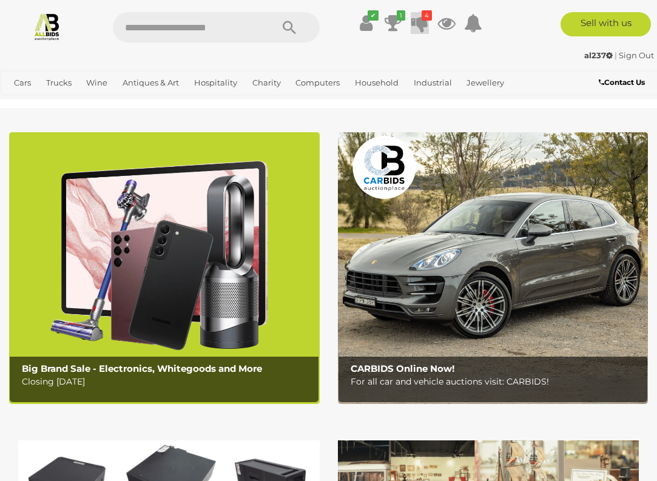
click at [421, 22] on icon at bounding box center [420, 23] width 17 height 22
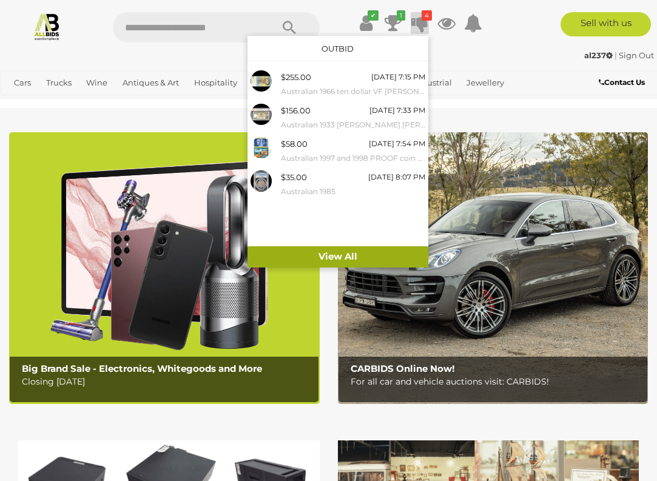
click at [337, 254] on link "View All" at bounding box center [338, 256] width 181 height 21
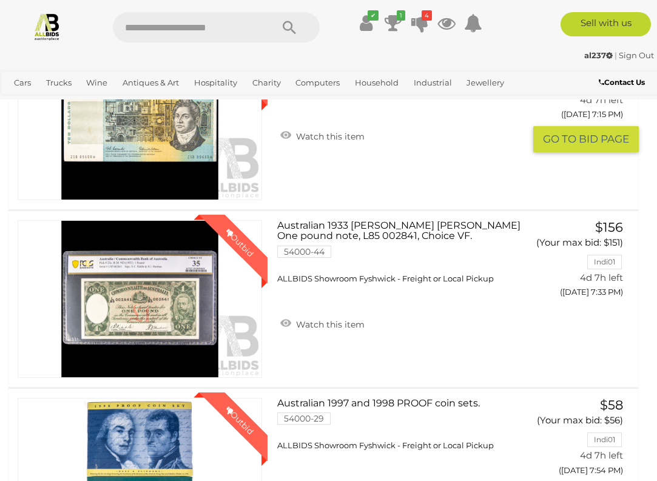
scroll to position [405, 1]
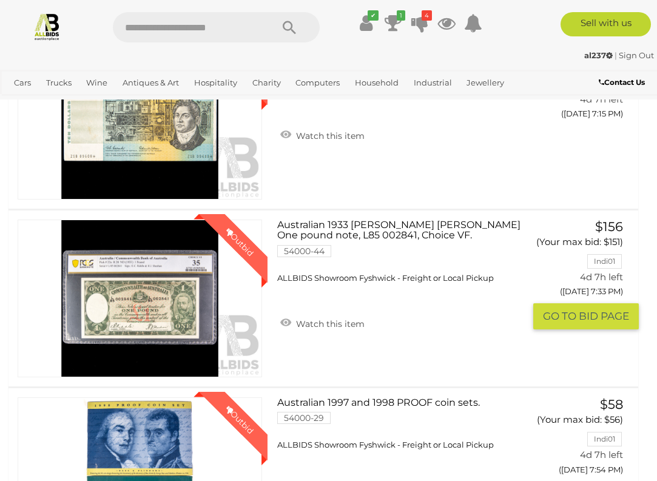
click at [358, 223] on link "Australian 1933 [PERSON_NAME] [PERSON_NAME] One pound note, L85 002841, Choice …" at bounding box center [406, 252] width 239 height 64
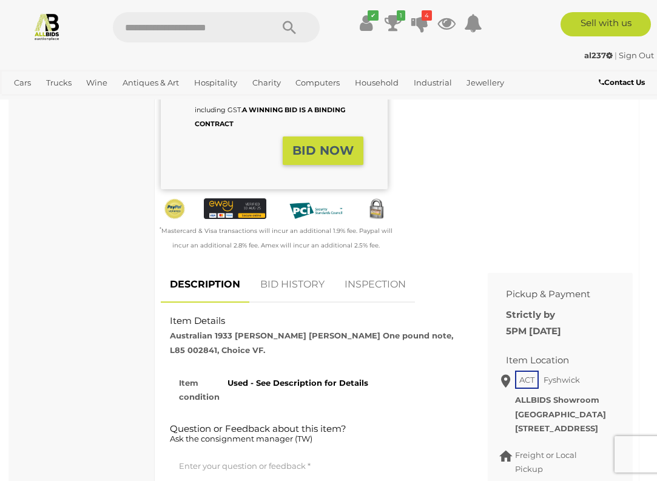
scroll to position [360, 0]
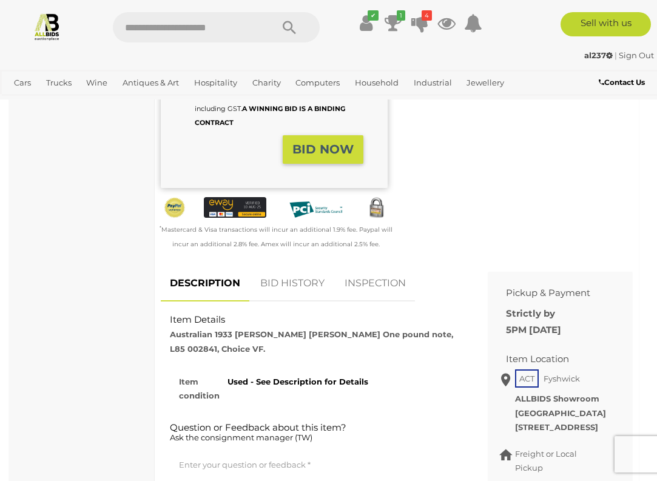
click at [296, 291] on link "BID HISTORY" at bounding box center [292, 284] width 83 height 36
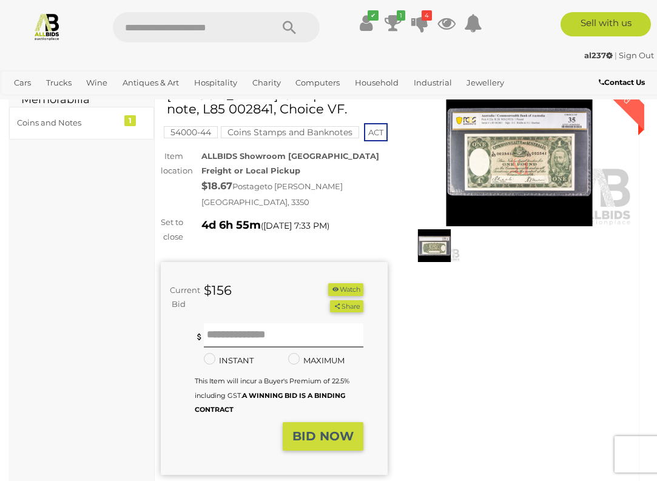
scroll to position [78, 0]
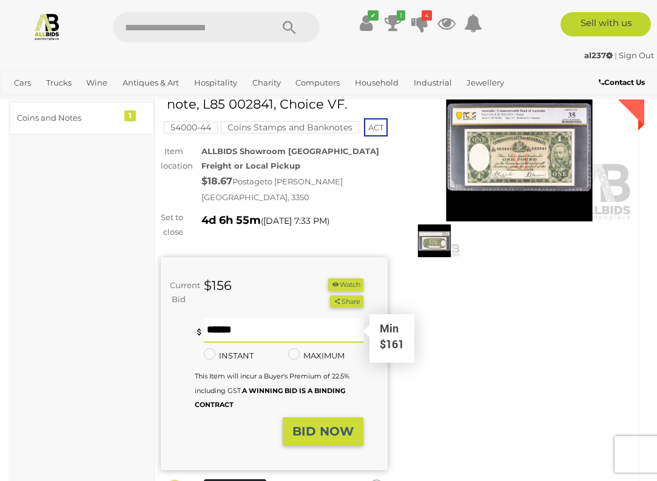
click at [291, 342] on input "text" at bounding box center [284, 331] width 160 height 24
type input "***"
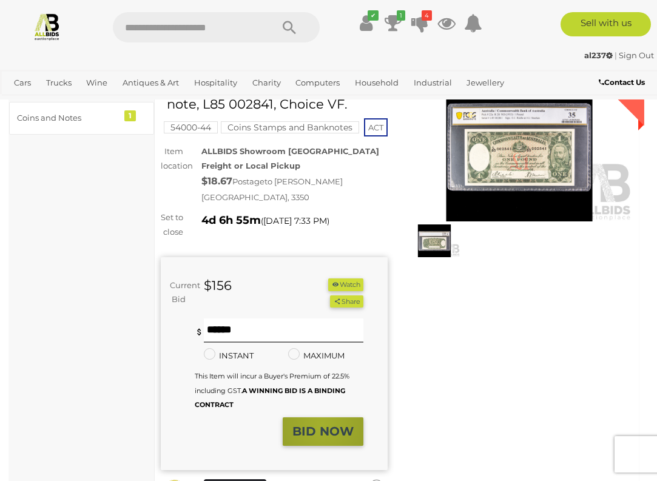
click at [323, 435] on strong "BID NOW" at bounding box center [323, 431] width 61 height 15
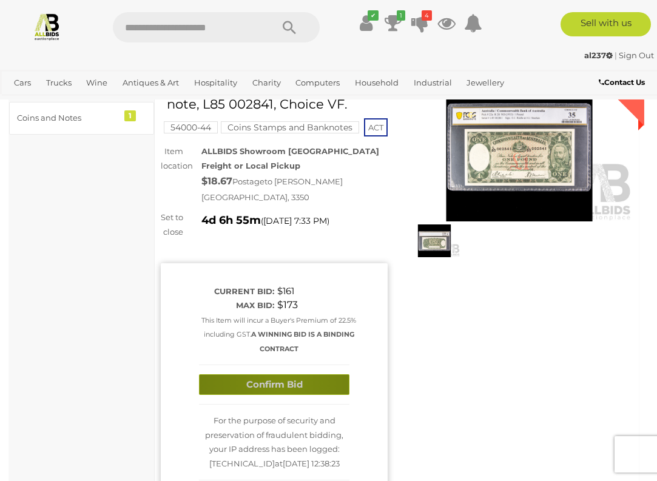
click at [282, 395] on button "Confirm Bid" at bounding box center [274, 385] width 151 height 21
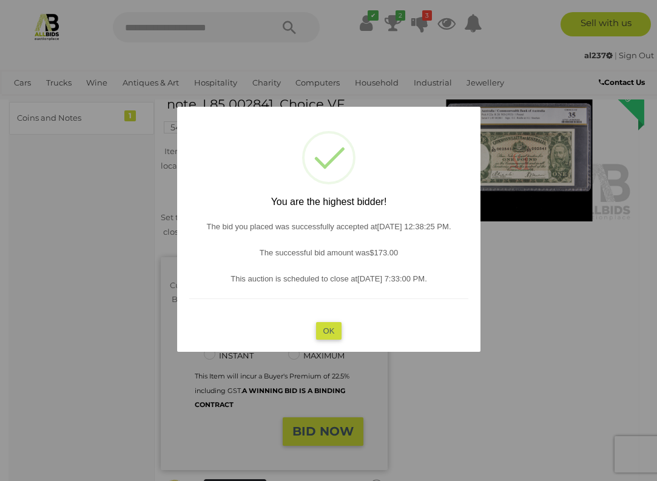
click at [322, 327] on button "OK" at bounding box center [329, 331] width 26 height 18
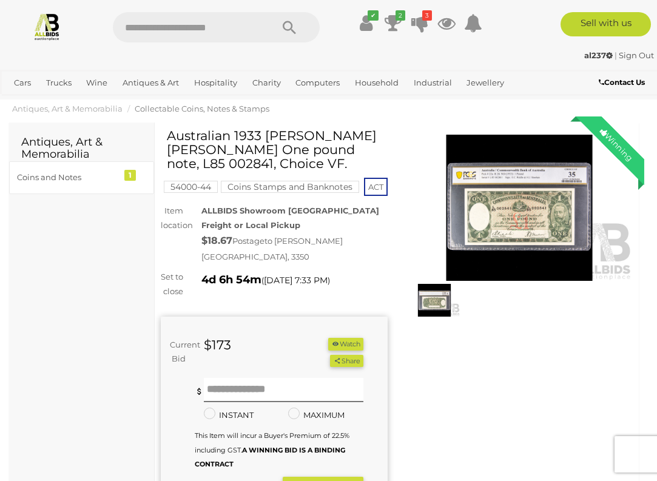
scroll to position [0, 0]
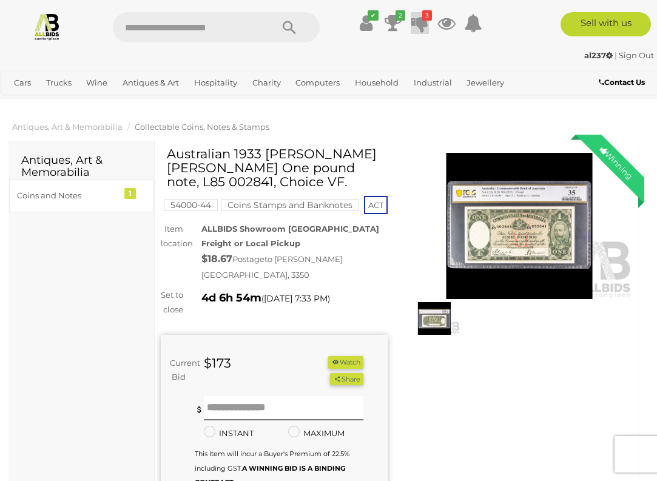
click at [421, 25] on icon at bounding box center [420, 23] width 17 height 22
